Goal: Task Accomplishment & Management: Use online tool/utility

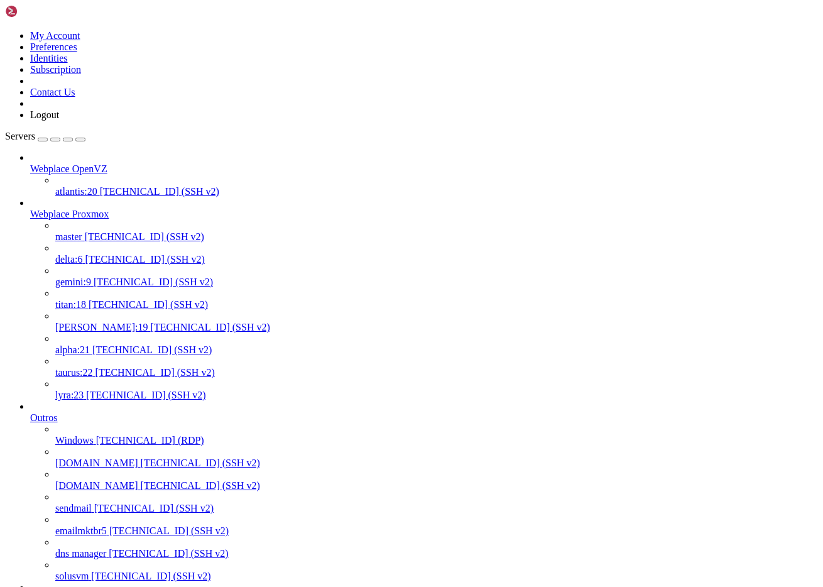
scroll to position [785, 0]
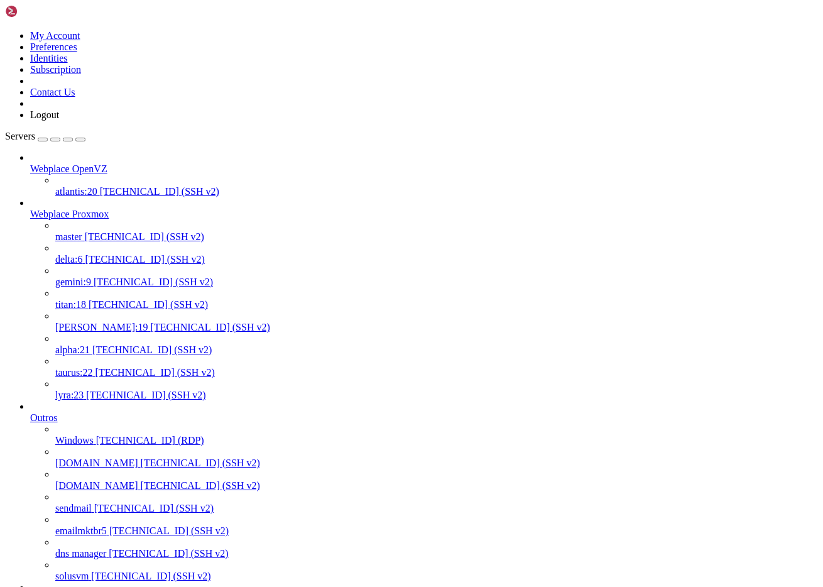
click at [75, 231] on span "master" at bounding box center [68, 236] width 27 height 11
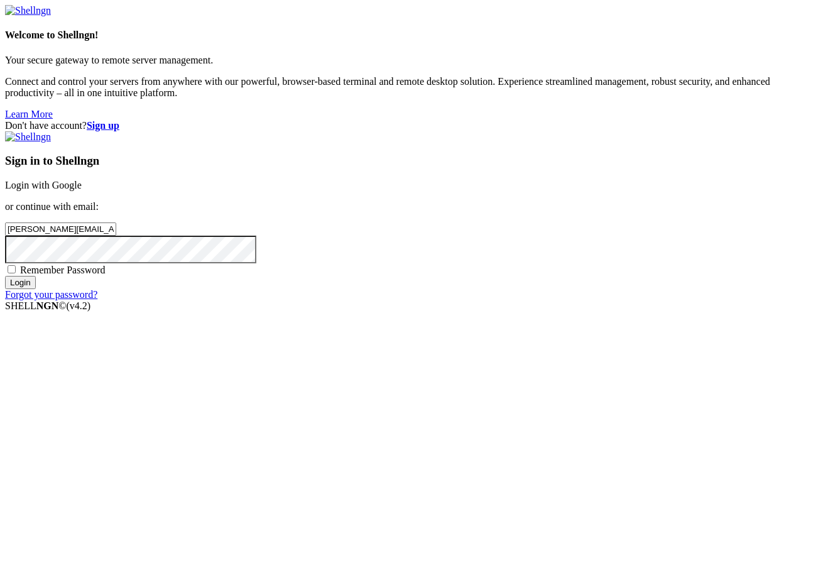
click at [36, 289] on input "Login" at bounding box center [20, 282] width 31 height 13
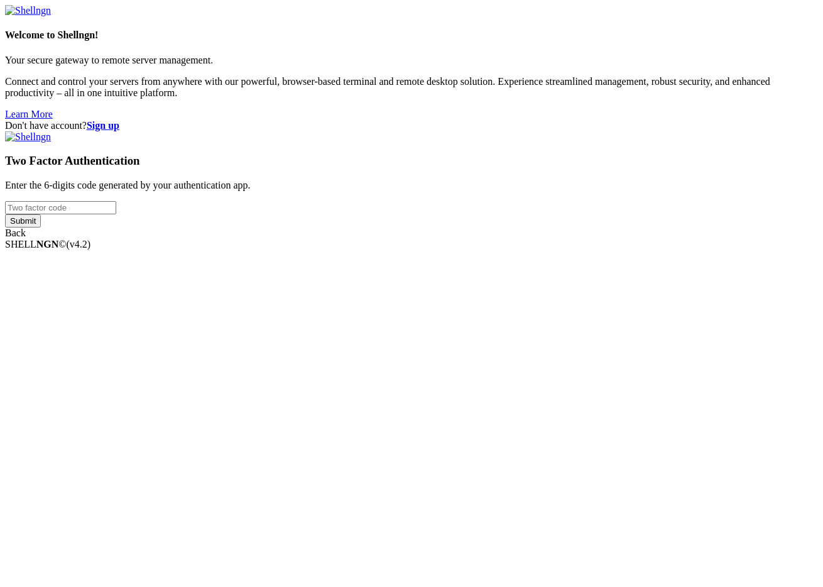
click at [116, 214] on input "number" at bounding box center [60, 207] width 111 height 13
type input "739477"
click at [5, 214] on input "Submit" at bounding box center [23, 220] width 36 height 13
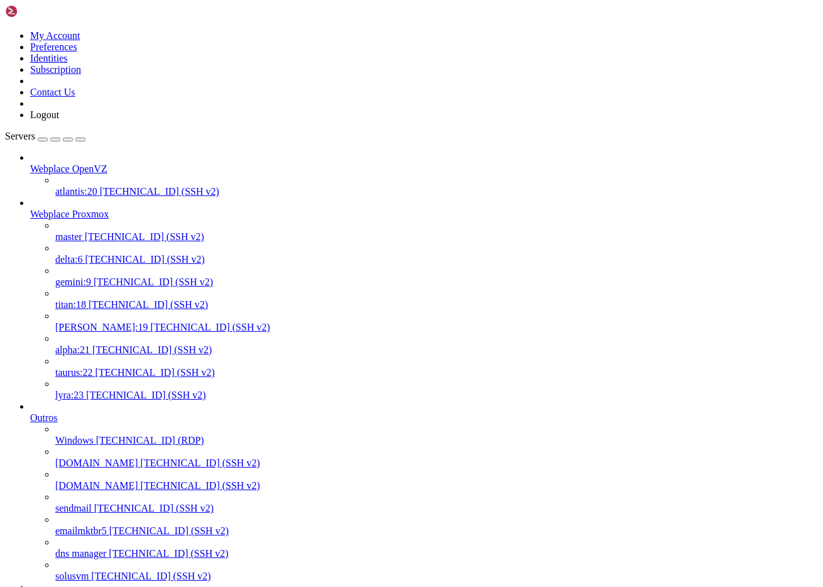
drag, startPoint x: 454, startPoint y: 1960, endPoint x: 337, endPoint y: 1961, distance: 116.8
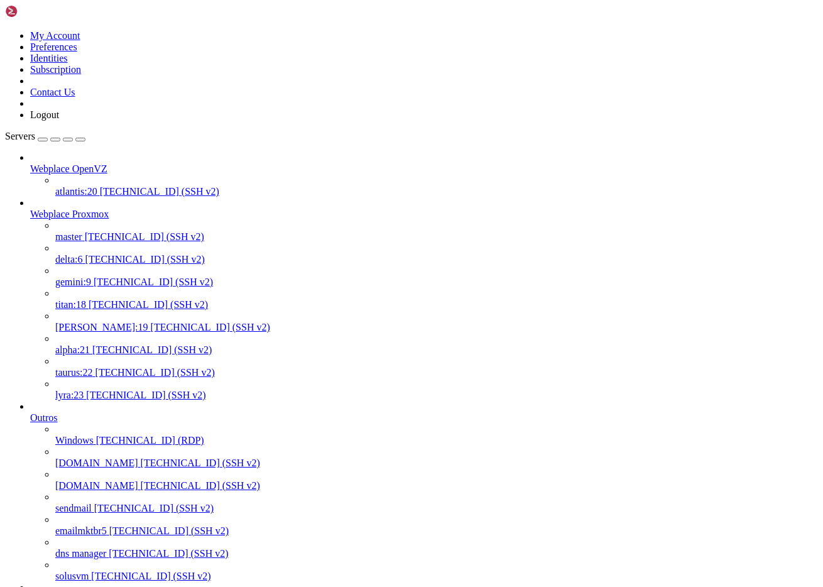
copy x-row "[DOMAIN_NAME]"
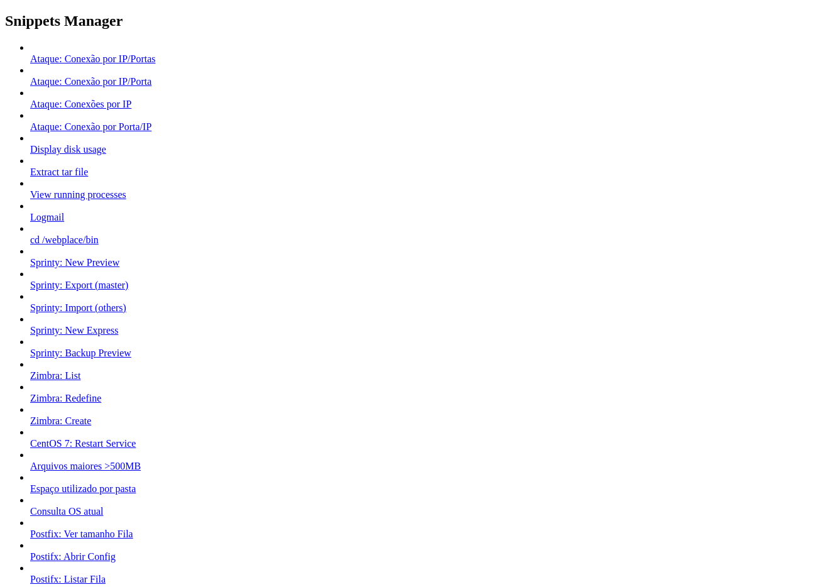
click at [119, 268] on link "Sprinty: New Preview" at bounding box center [74, 262] width 89 height 11
type input "Sprinty: New Preview"
drag, startPoint x: 394, startPoint y: 257, endPoint x: 338, endPoint y: 227, distance: 63.8
click at [338, 227] on section "Ataque: Conexão por IP/Portas Ataque: Conexão por IP/Porta Ataque: Conexões por…" at bounding box center [411, 450] width 813 height 817
paste textarea "[PERSON_NAME]-preview-n"
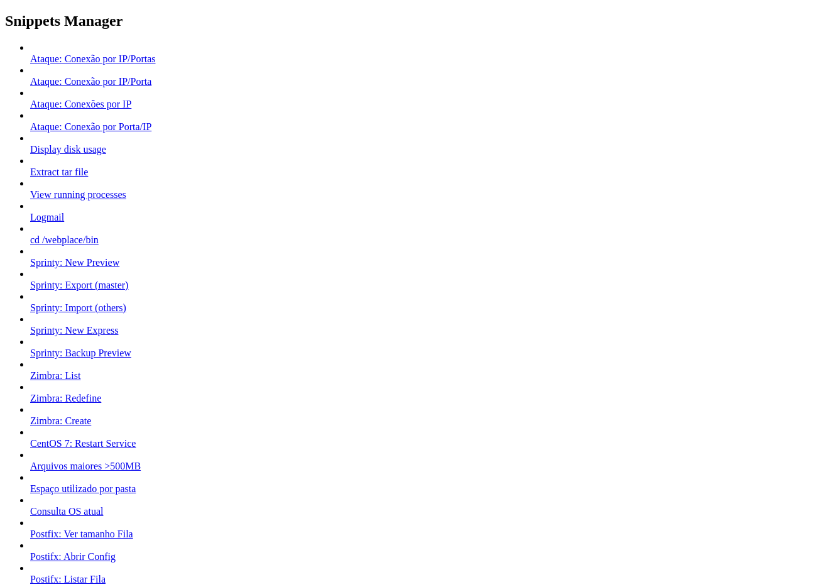
drag, startPoint x: 440, startPoint y: 240, endPoint x: 593, endPoint y: 245, distance: 152.7
paste textarea "-preview-n"
type textarea "sh /webplace/bin/[DOMAIN_NAME]"
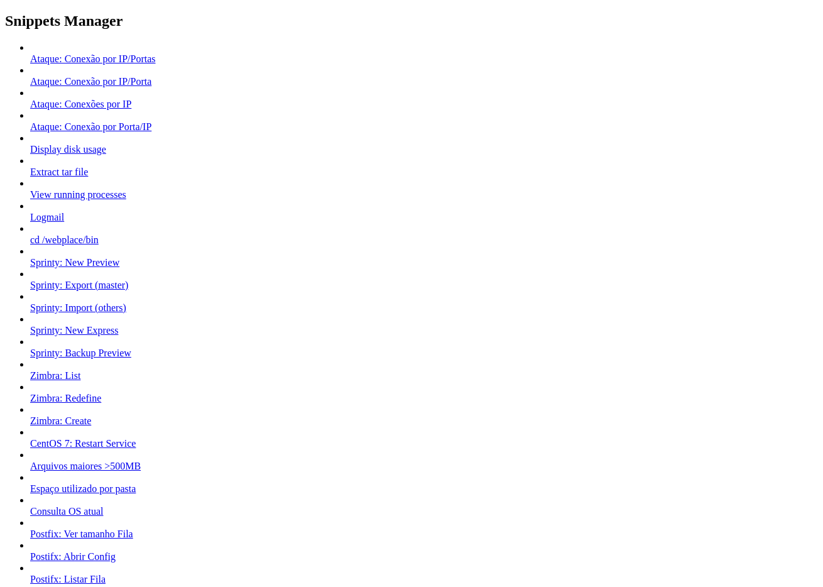
type input "Ataque: Conexão por IP/Portas"
type textarea "netstat -an | grep -E ':(143|993)' | grep 'ESTABLISHED' | awk '{print $5}' | cu…"
